Goal: Task Accomplishment & Management: Use online tool/utility

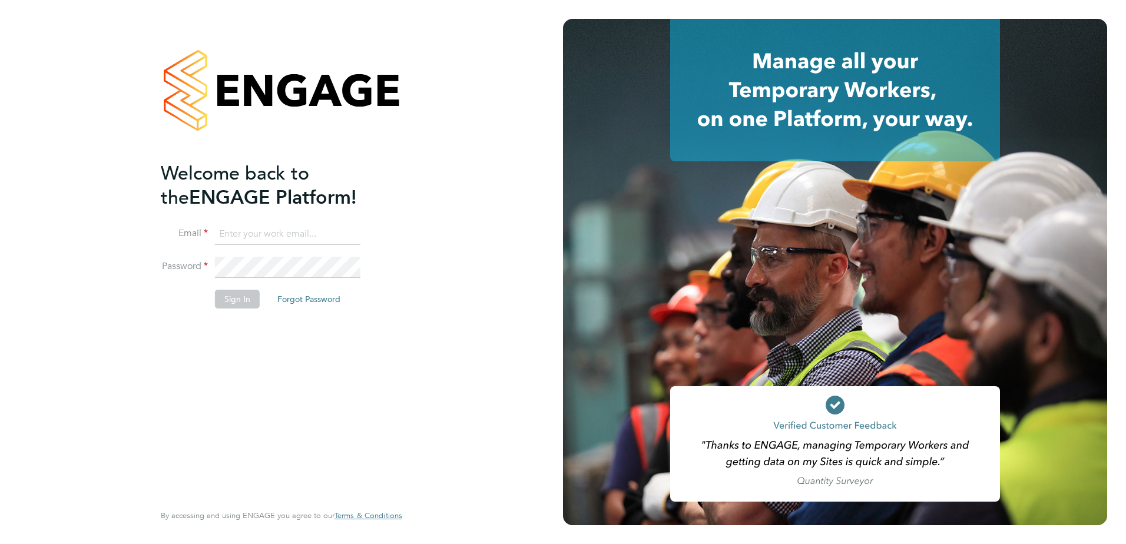
type input "joseph.fletcher@countrysidepartnerships.com"
click at [240, 304] on button "Sign In" at bounding box center [237, 299] width 45 height 19
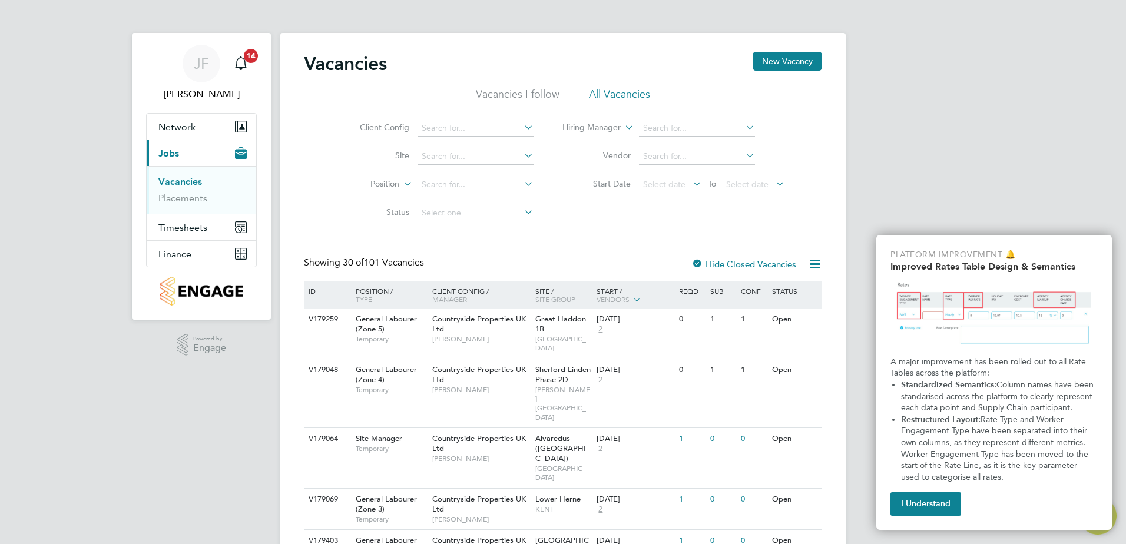
click at [182, 181] on link "Vacancies" at bounding box center [180, 181] width 44 height 11
click at [458, 131] on input at bounding box center [475, 128] width 116 height 16
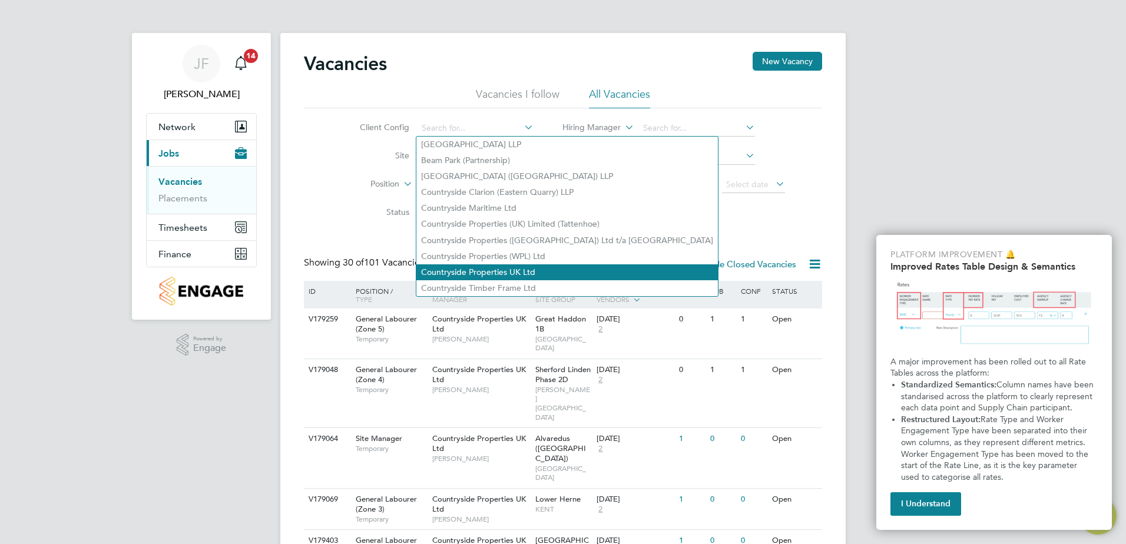
click at [566, 265] on li "Countryside Properties UK Ltd" at bounding box center [566, 272] width 301 height 16
type input "Countryside Properties UK Ltd"
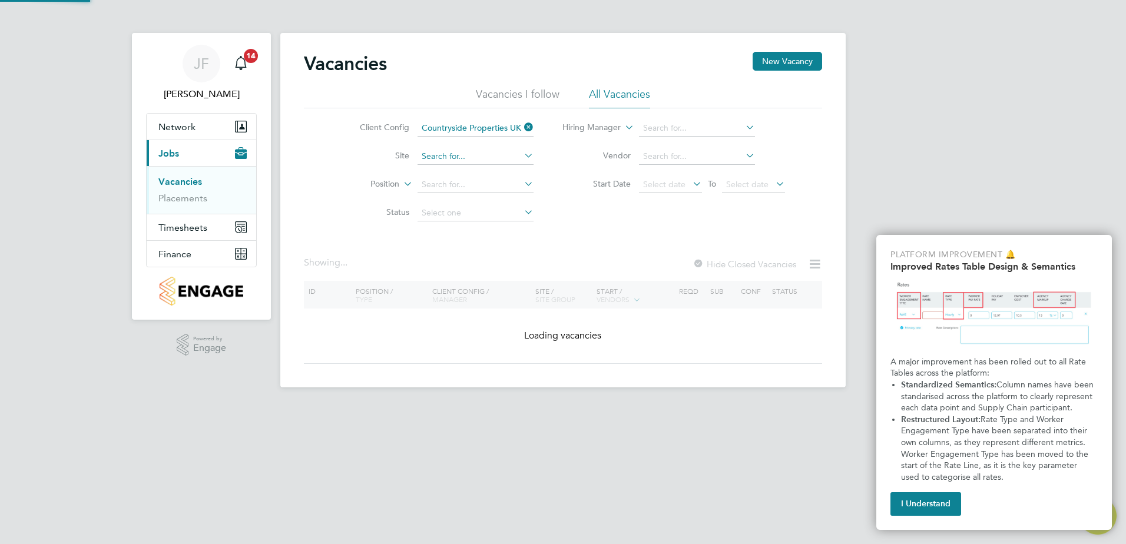
click at [466, 153] on input at bounding box center [475, 156] width 116 height 16
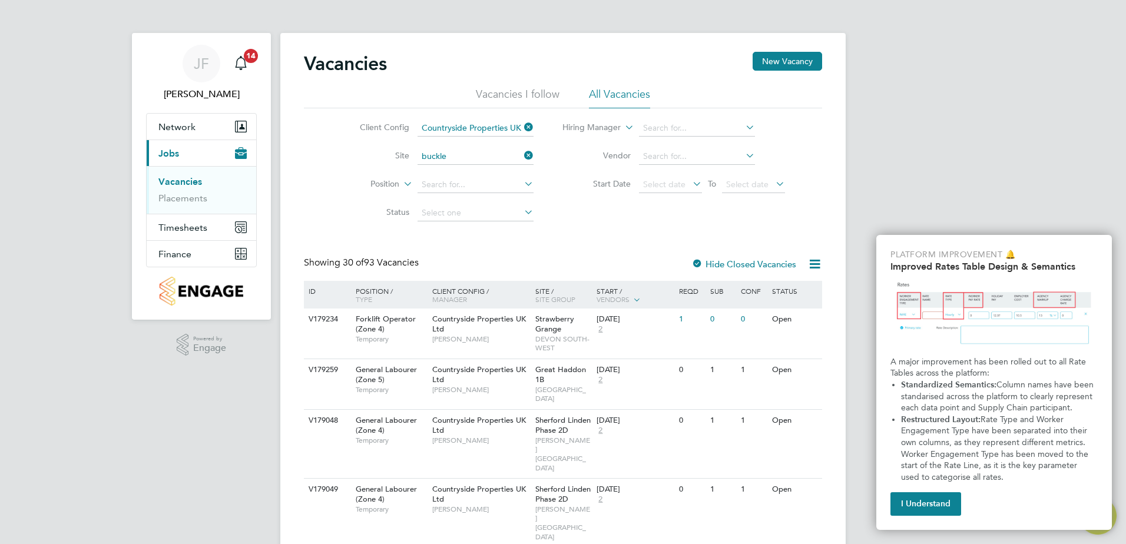
click at [479, 170] on li "Buckle rs Ride, Crowthorne" at bounding box center [474, 173] width 117 height 16
type input "Bucklers Ride, Crowthorne"
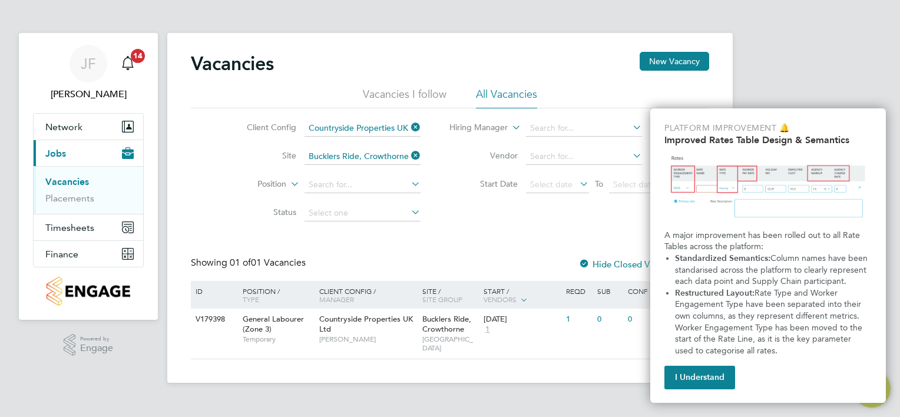
click at [861, 90] on div "[PERSON_NAME] Notifications 14 Applications: Network Team Members Sites Workers…" at bounding box center [450, 201] width 900 height 402
click at [845, 125] on p "Platform Improvement 🔔" at bounding box center [767, 128] width 207 height 12
drag, startPoint x: 793, startPoint y: 58, endPoint x: 715, endPoint y: 45, distance: 78.8
click at [793, 58] on div "[PERSON_NAME] Notifications 14 Applications: Network Team Members Sites Workers…" at bounding box center [450, 201] width 900 height 402
click at [821, 40] on div "[PERSON_NAME] Notifications 14 Applications: Network Team Members Sites Workers…" at bounding box center [450, 201] width 900 height 402
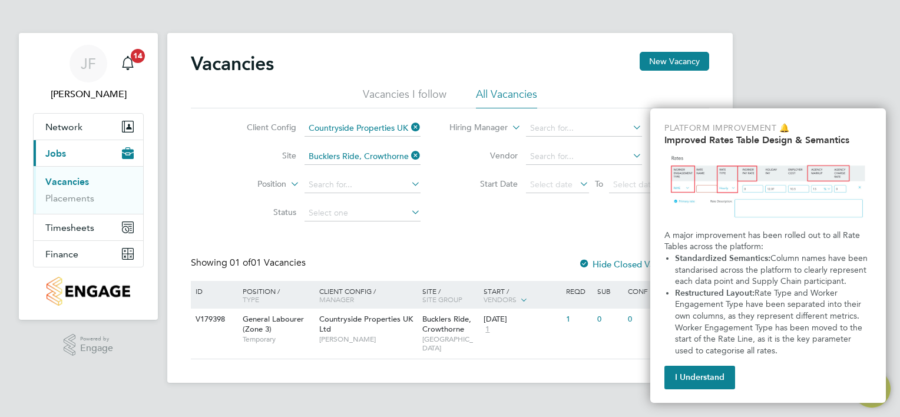
click at [765, 164] on img "Improved Rate Table Semantics" at bounding box center [767, 187] width 207 height 75
click at [698, 379] on button "I Understand" at bounding box center [699, 378] width 71 height 24
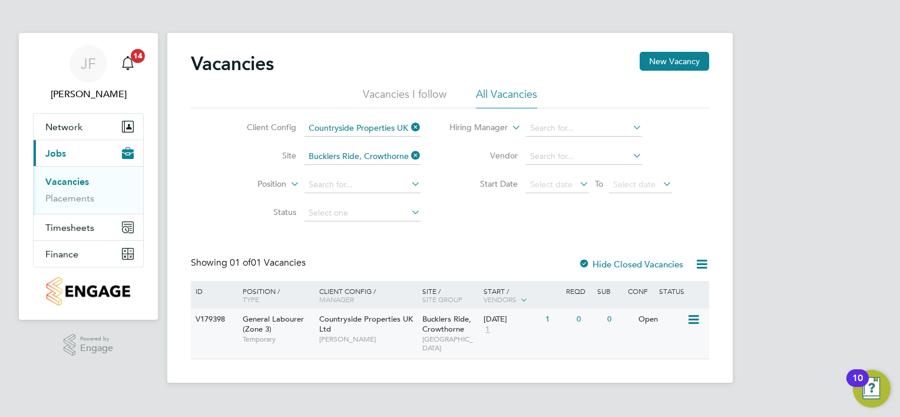
click at [465, 329] on div "Bucklers Ride, [GEOGRAPHIC_DATA]" at bounding box center [450, 334] width 62 height 50
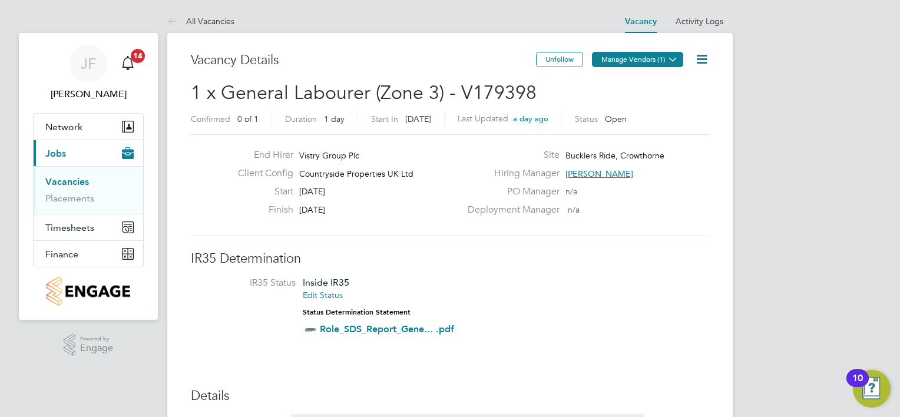
click at [647, 59] on button "Manage Vendors (1)" at bounding box center [637, 59] width 91 height 15
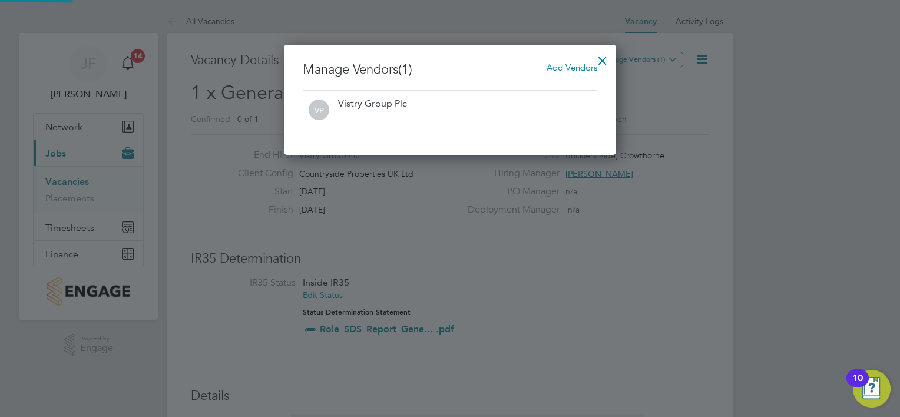
scroll to position [110, 333]
click at [582, 69] on span "Add Vendors" at bounding box center [571, 67] width 51 height 11
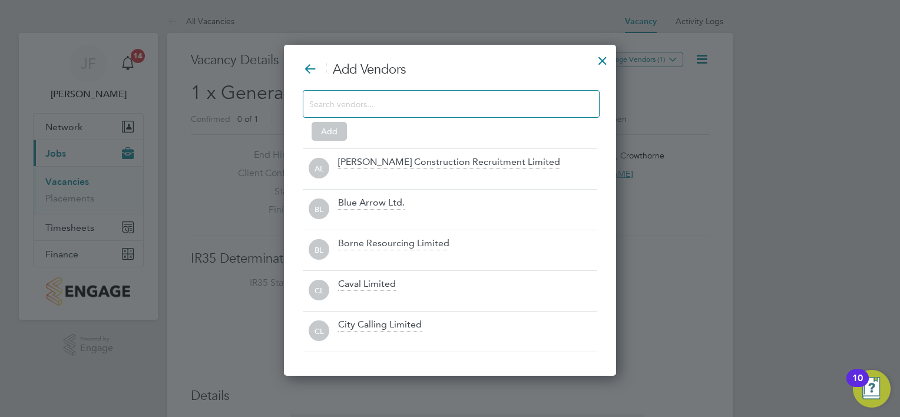
scroll to position [330, 333]
click at [440, 105] on input at bounding box center [441, 103] width 265 height 15
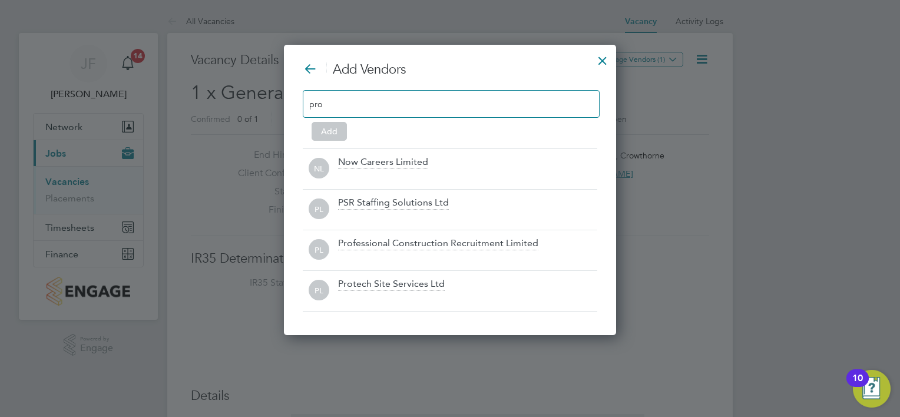
scroll to position [290, 333]
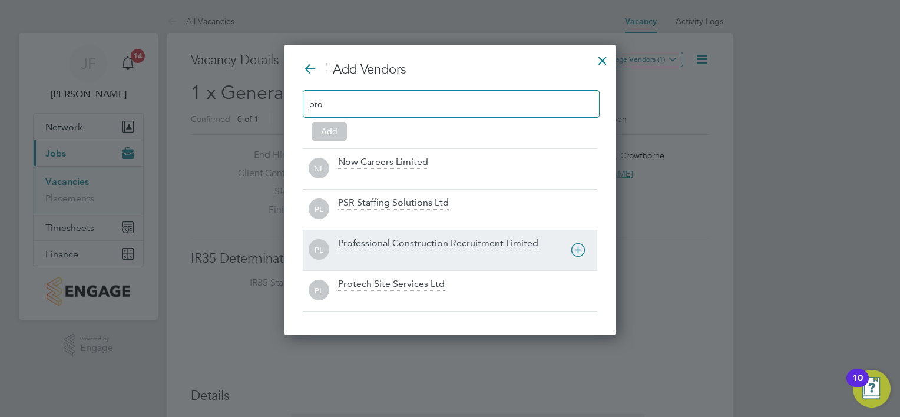
type input "pro"
drag, startPoint x: 412, startPoint y: 250, endPoint x: 420, endPoint y: 245, distance: 9.5
click at [413, 249] on div "Professional Construction Recruitment Limited" at bounding box center [467, 250] width 259 height 26
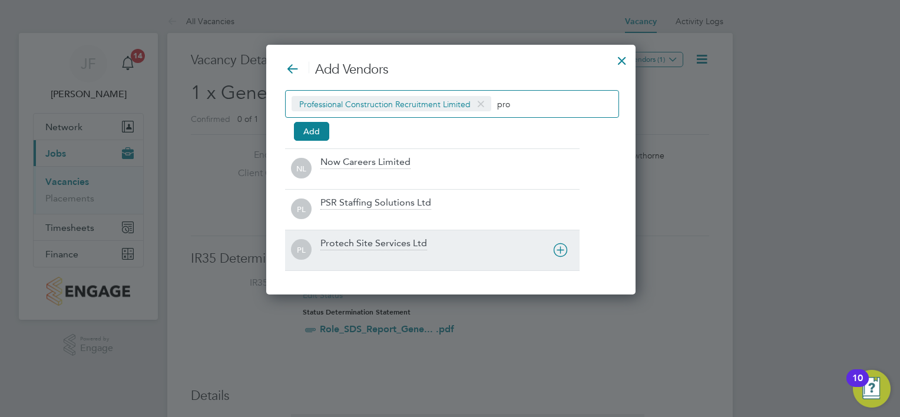
scroll to position [250, 367]
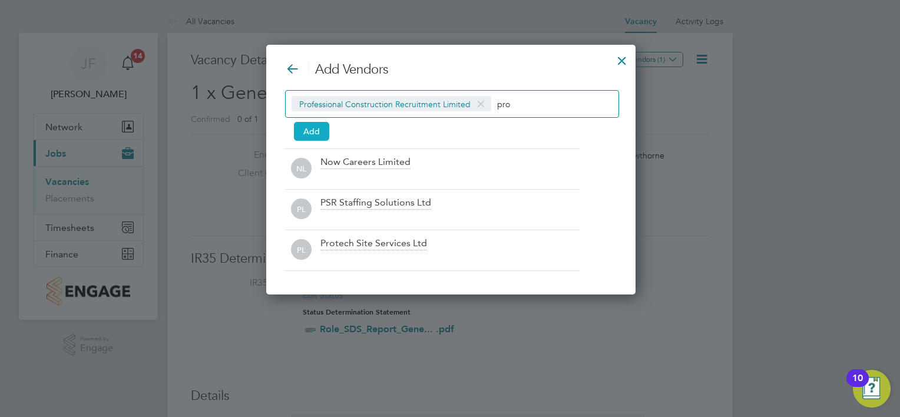
click at [313, 124] on button "Add" at bounding box center [311, 131] width 35 height 19
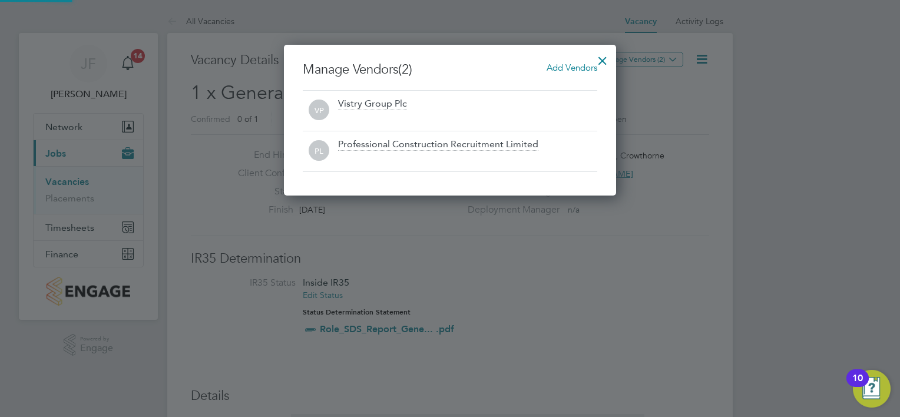
scroll to position [151, 333]
drag, startPoint x: 597, startPoint y: 57, endPoint x: 602, endPoint y: 61, distance: 7.1
click at [601, 60] on div at bounding box center [602, 57] width 21 height 21
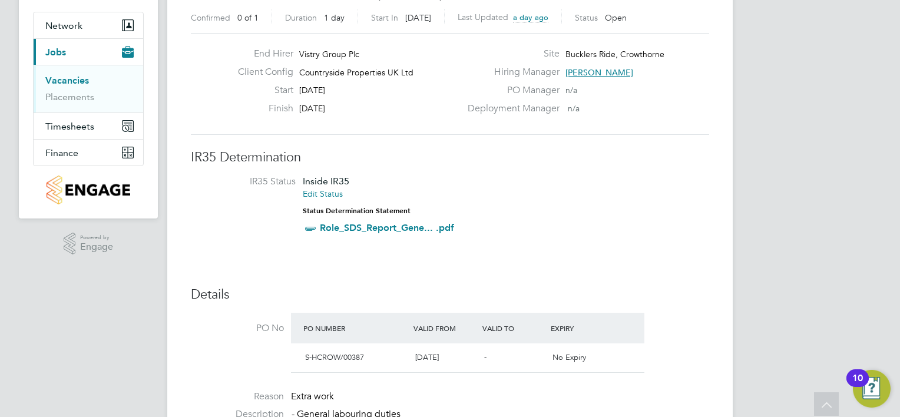
scroll to position [0, 0]
